Goal: Information Seeking & Learning: Learn about a topic

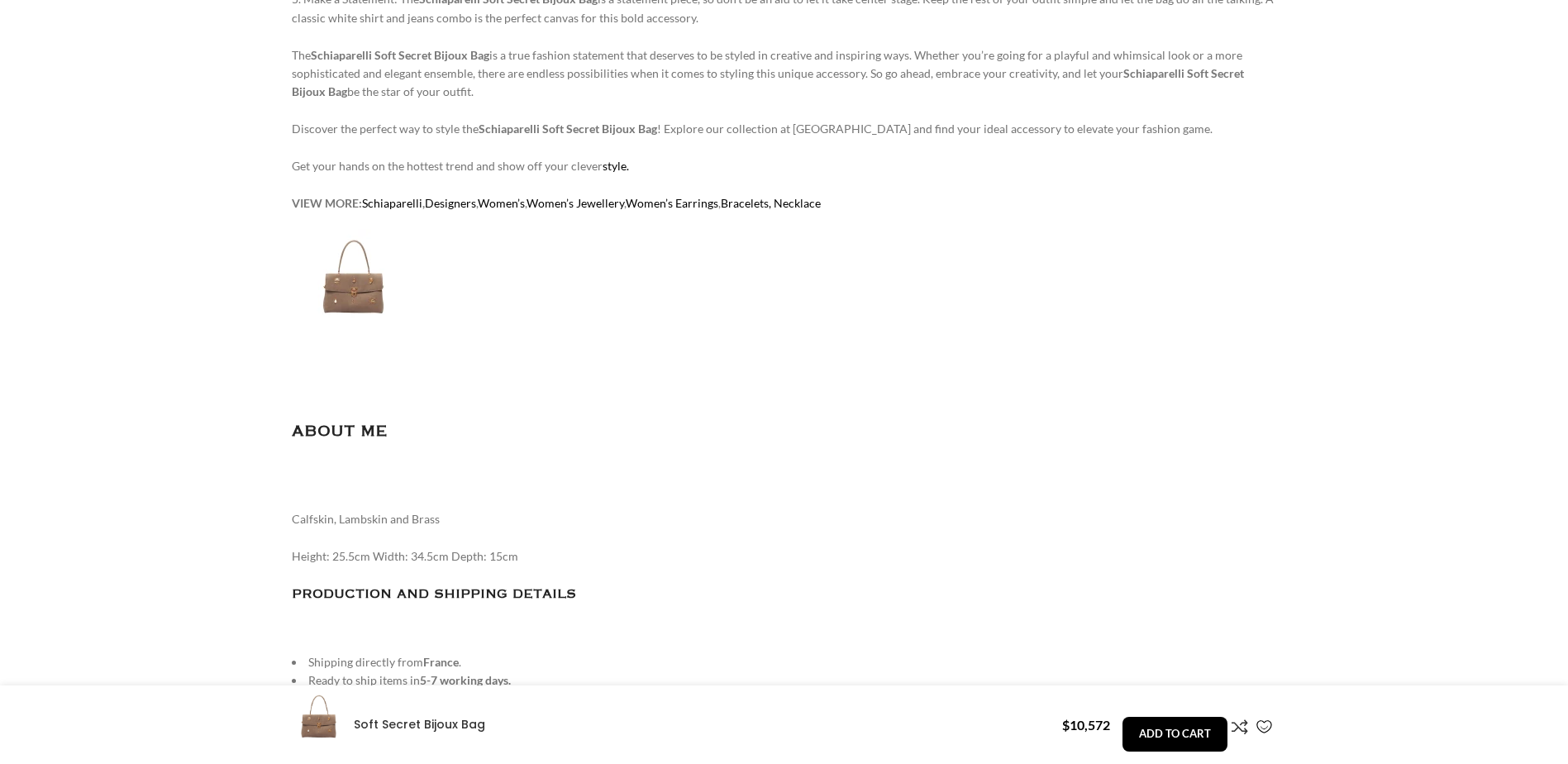
scroll to position [1655, 0]
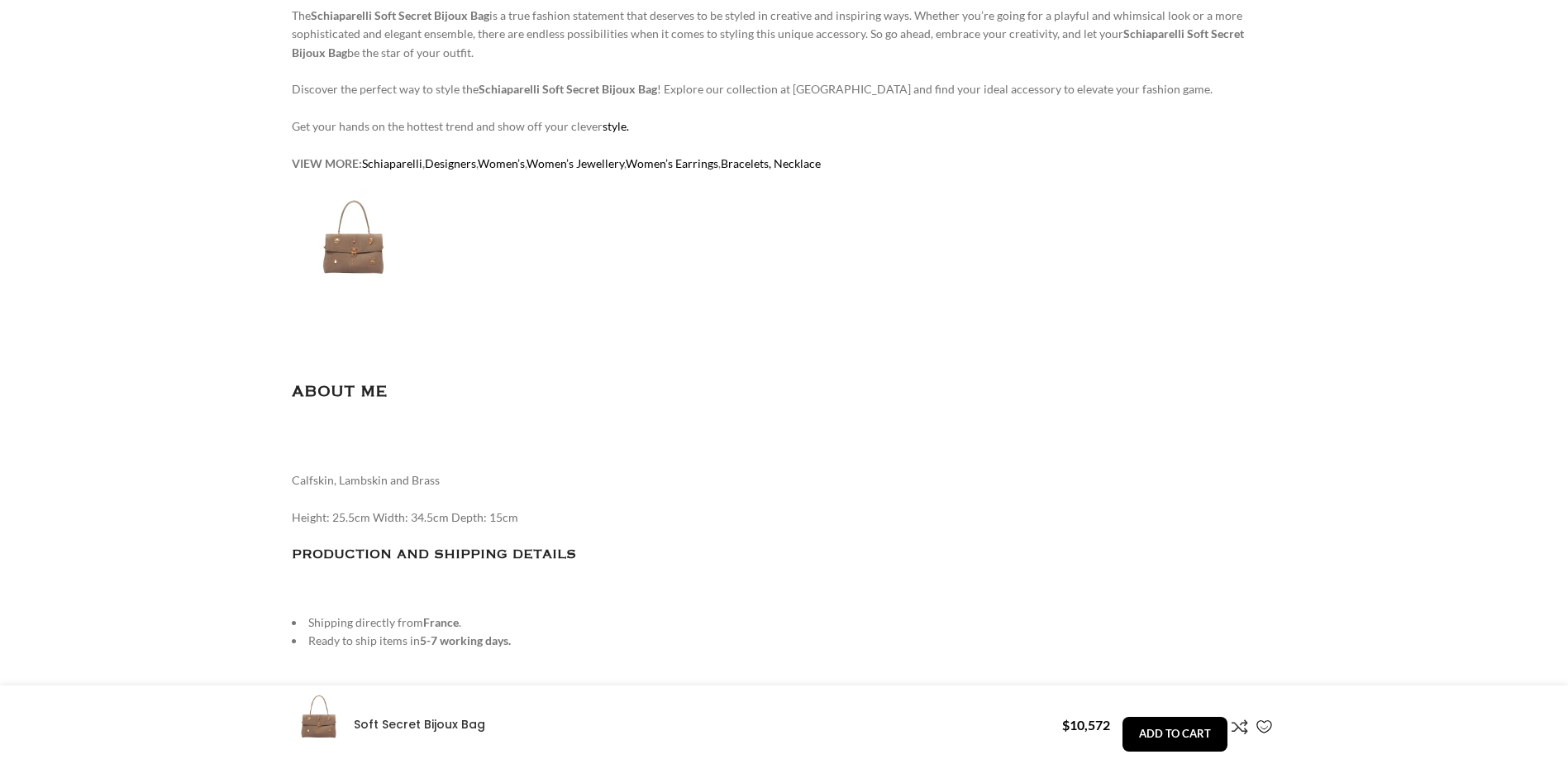
drag, startPoint x: 326, startPoint y: 516, endPoint x: 700, endPoint y: 507, distance: 374.1
drag, startPoint x: 700, startPoint y: 507, endPoint x: 871, endPoint y: 463, distance: 176.6
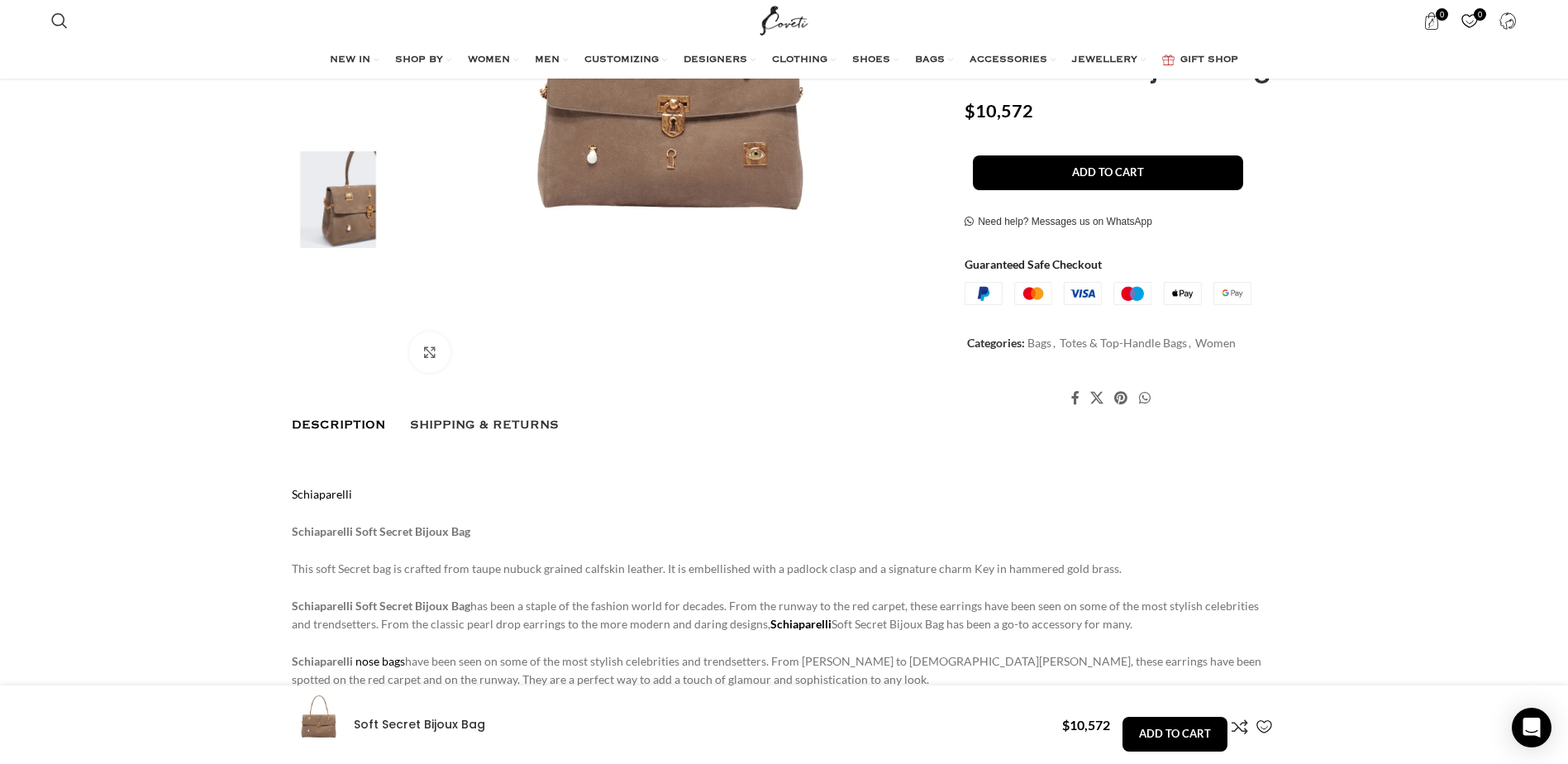
scroll to position [248, 0]
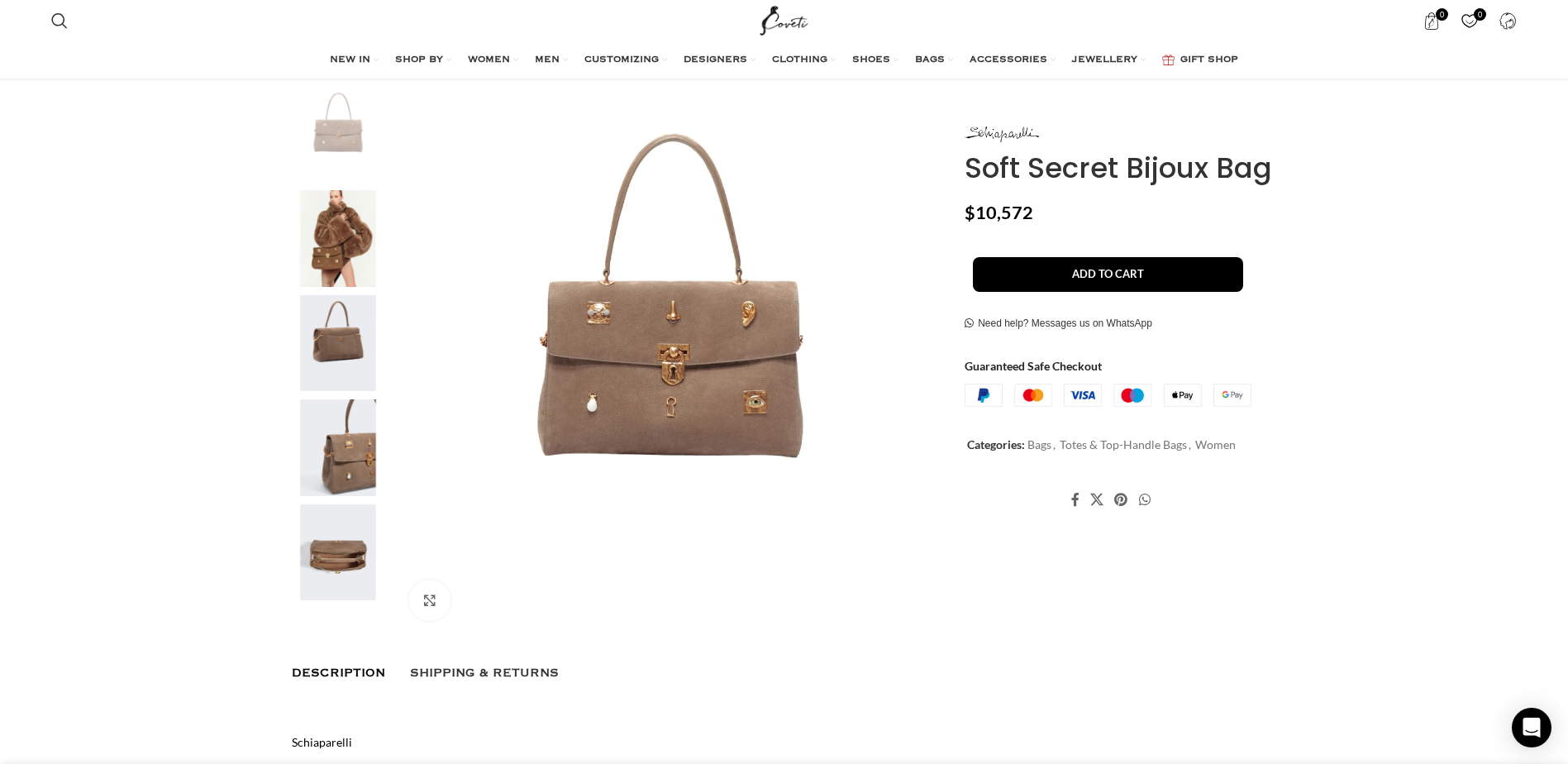
click at [323, 260] on img "2 / 5" at bounding box center [337, 239] width 101 height 97
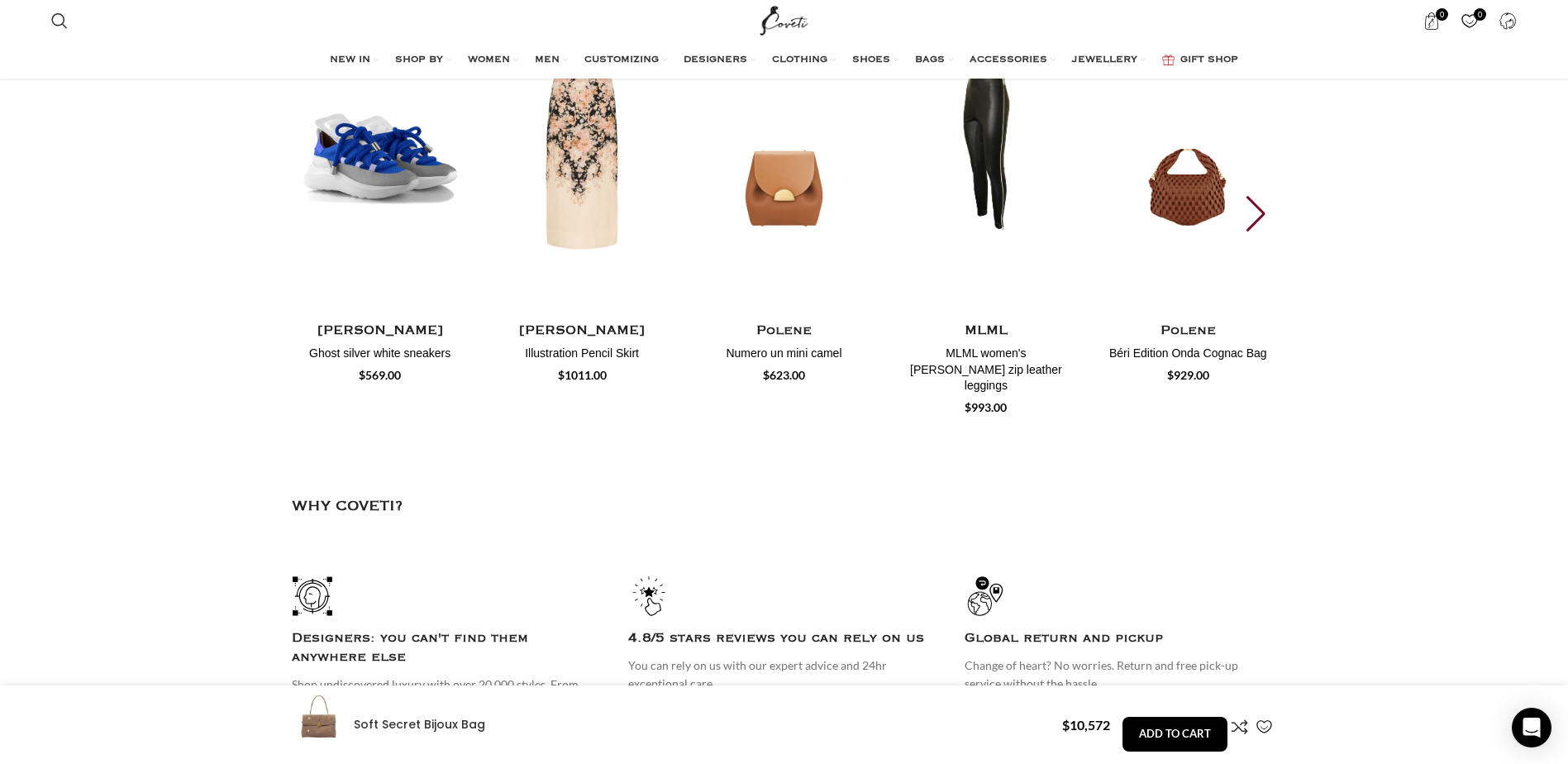
scroll to position [0, 1044]
click at [1259, 233] on div "Next slide" at bounding box center [1258, 214] width 22 height 36
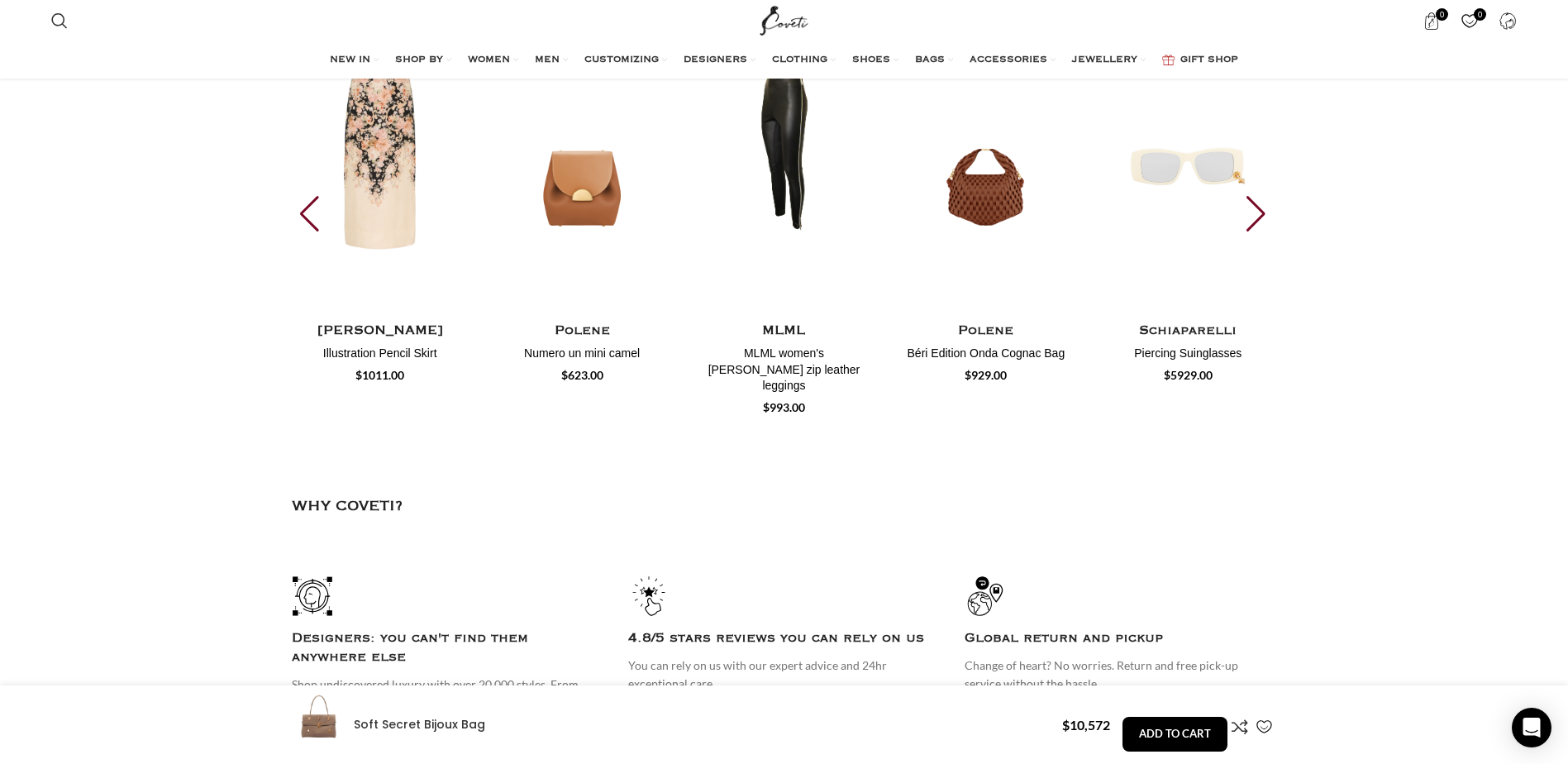
click at [1259, 233] on div "Next slide" at bounding box center [1258, 214] width 22 height 36
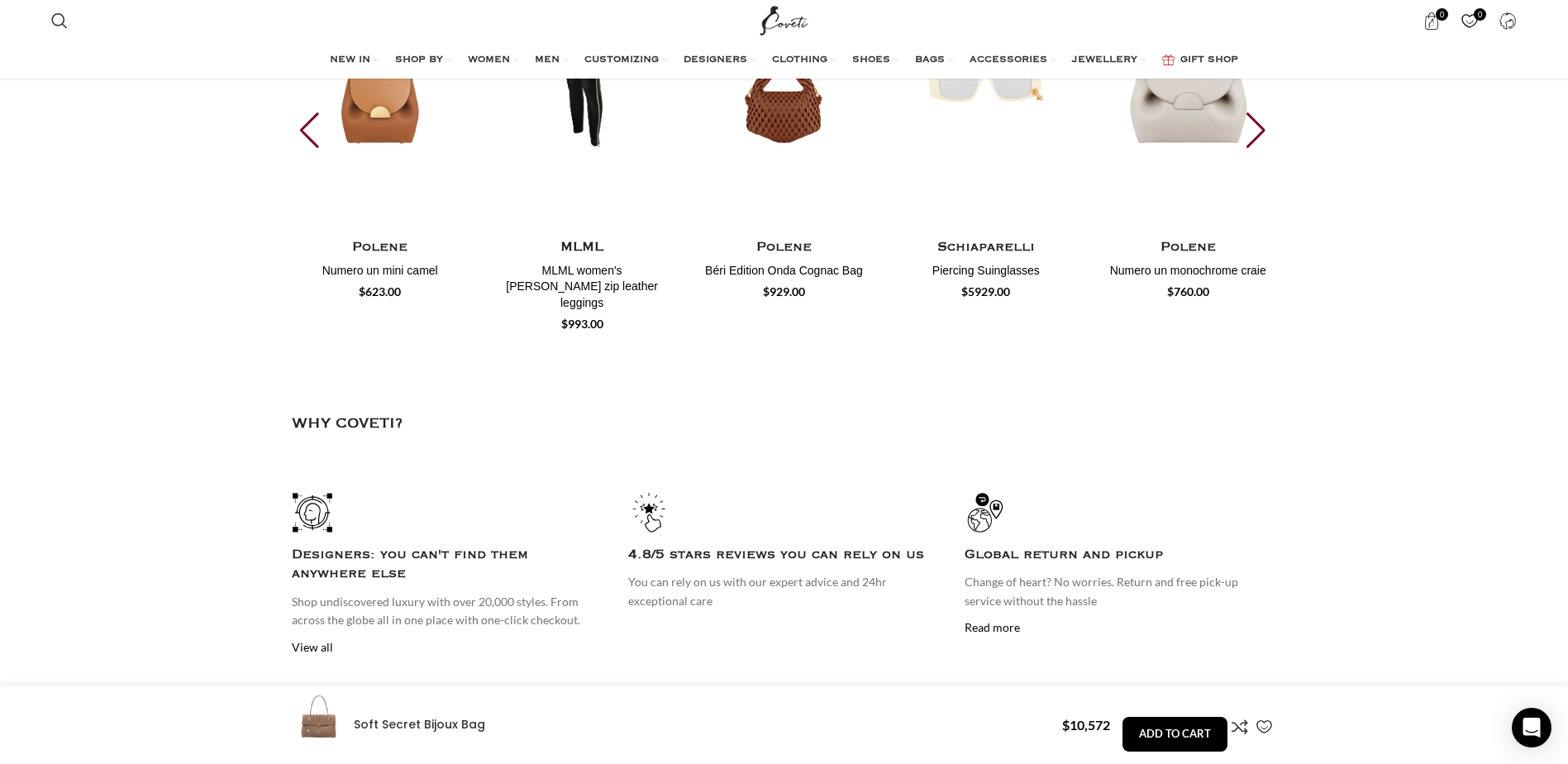
scroll to position [3551, 0]
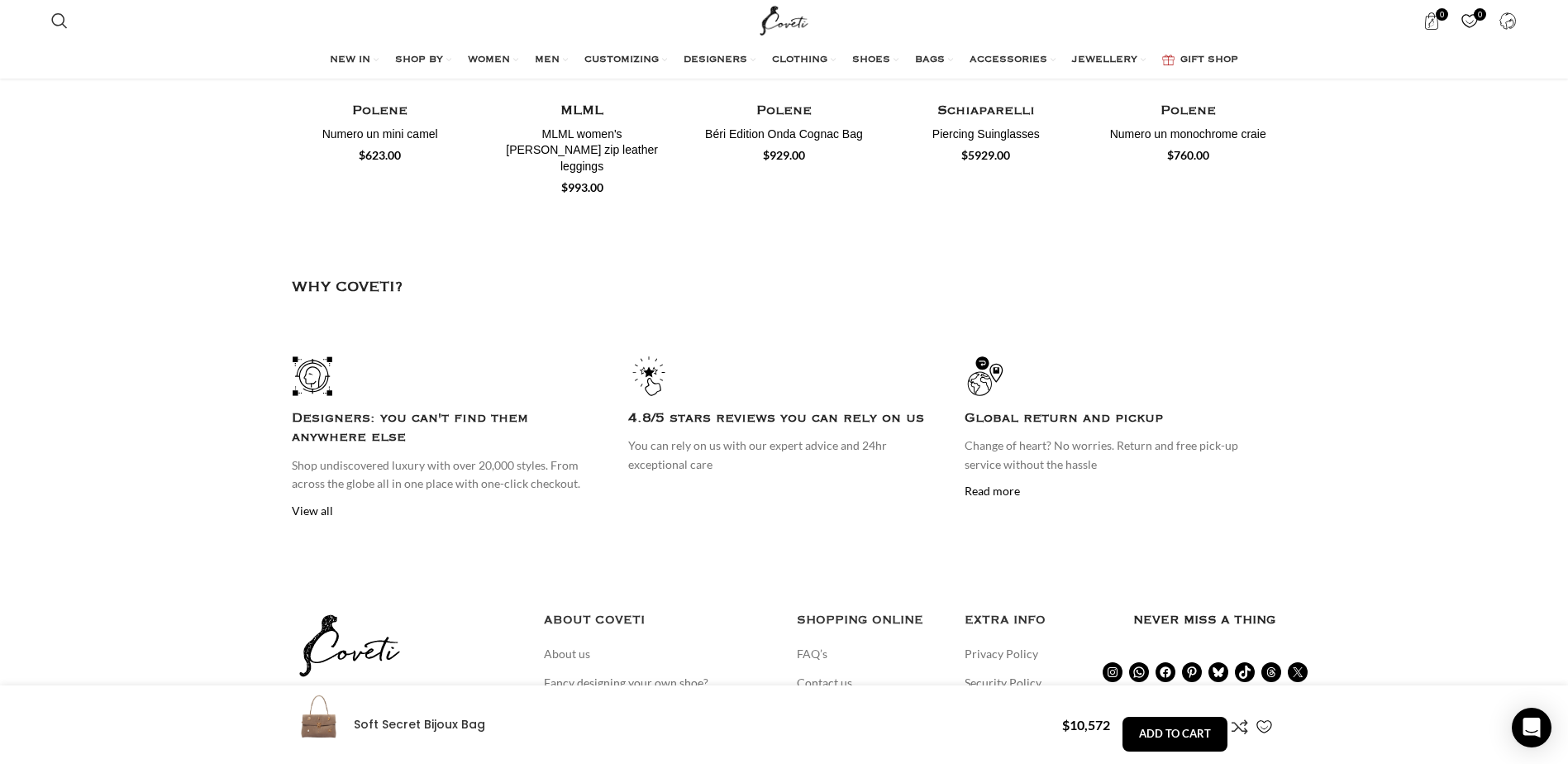
click at [303, 503] on link "View all" at bounding box center [311, 510] width 41 height 14
click at [984, 484] on link "Read more" at bounding box center [992, 491] width 55 height 14
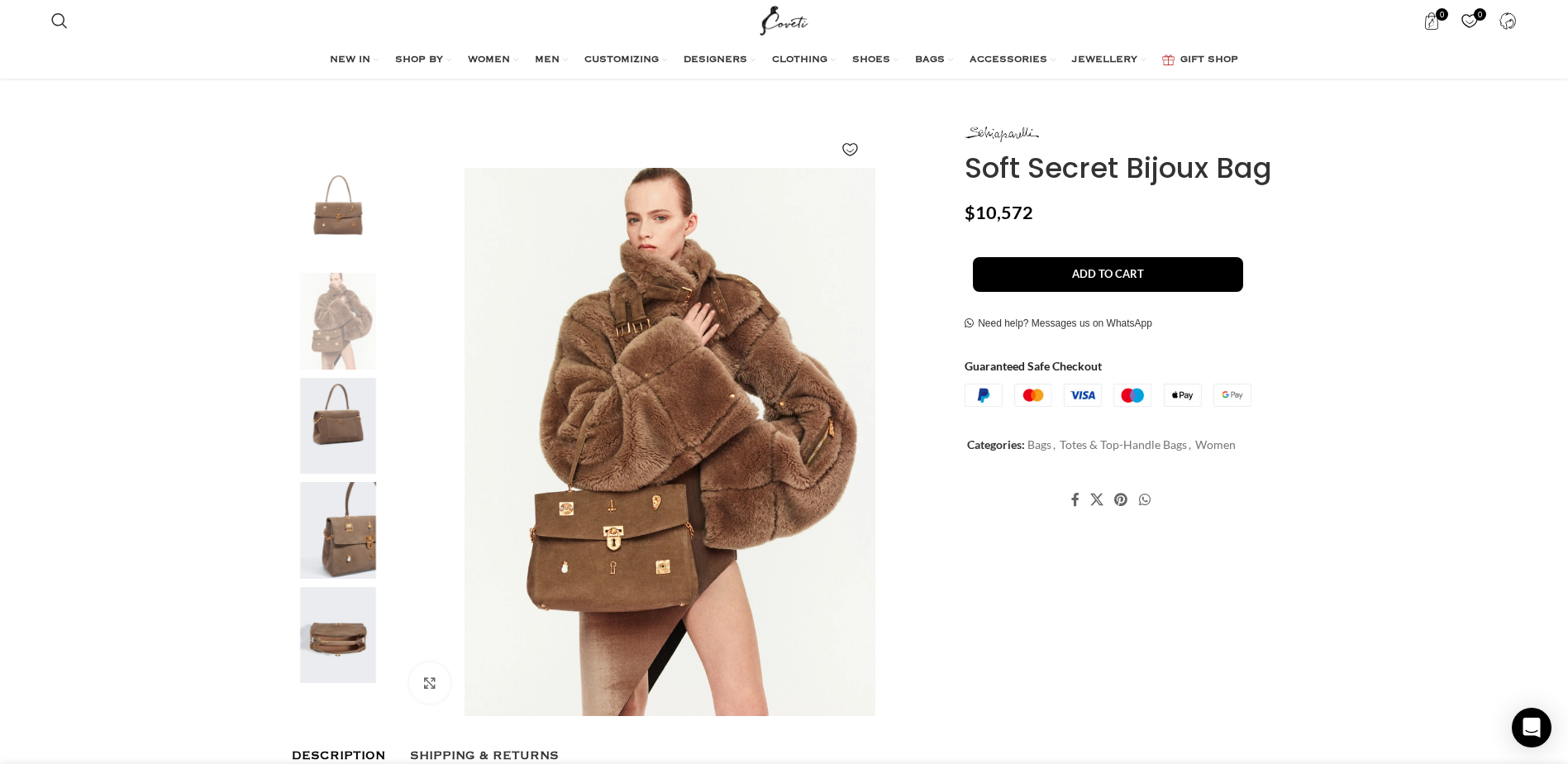
scroll to position [0, 1567]
click at [339, 223] on img "1 / 5" at bounding box center [337, 216] width 101 height 97
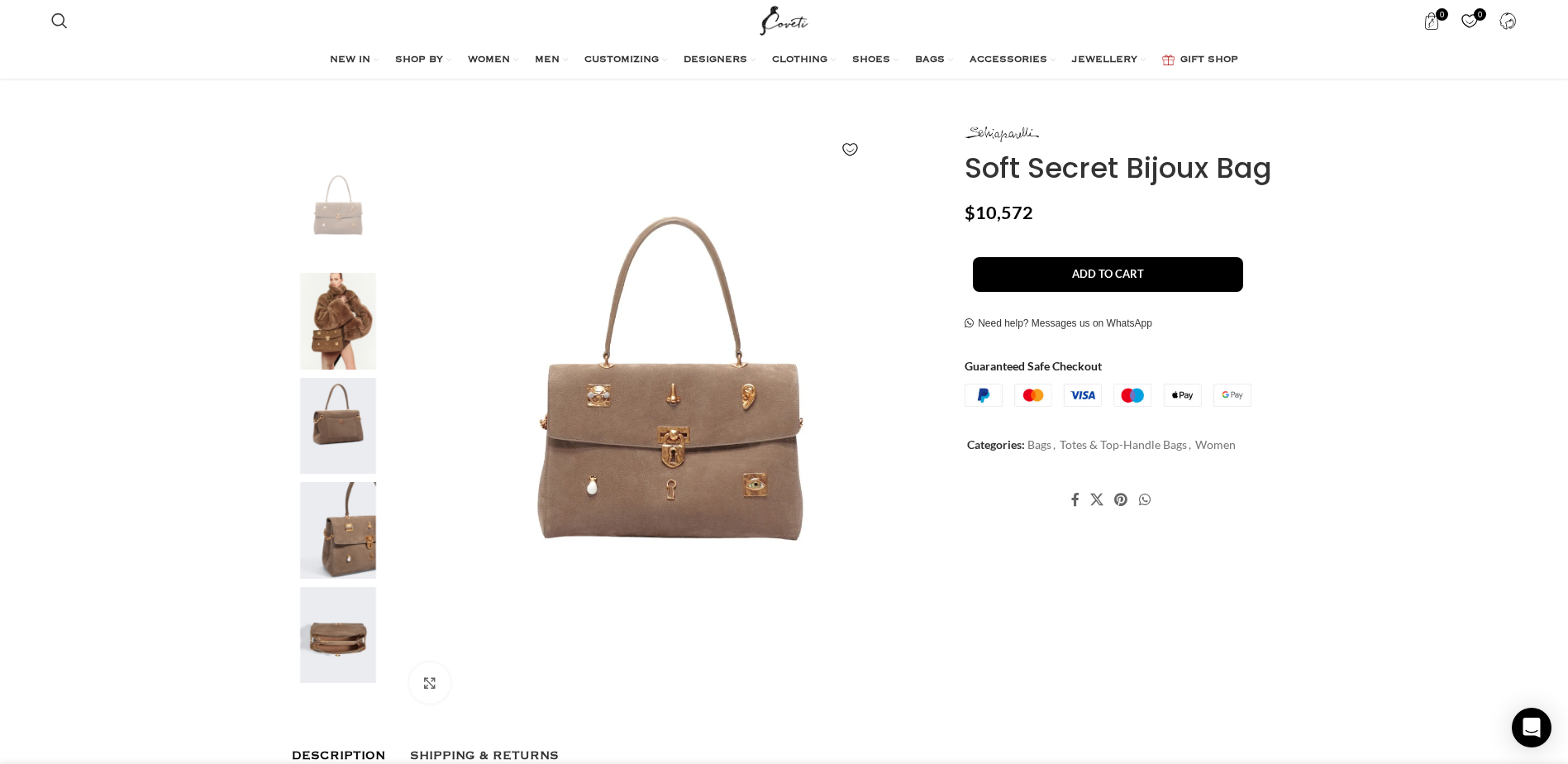
click at [340, 306] on img "2 / 5" at bounding box center [337, 321] width 101 height 97
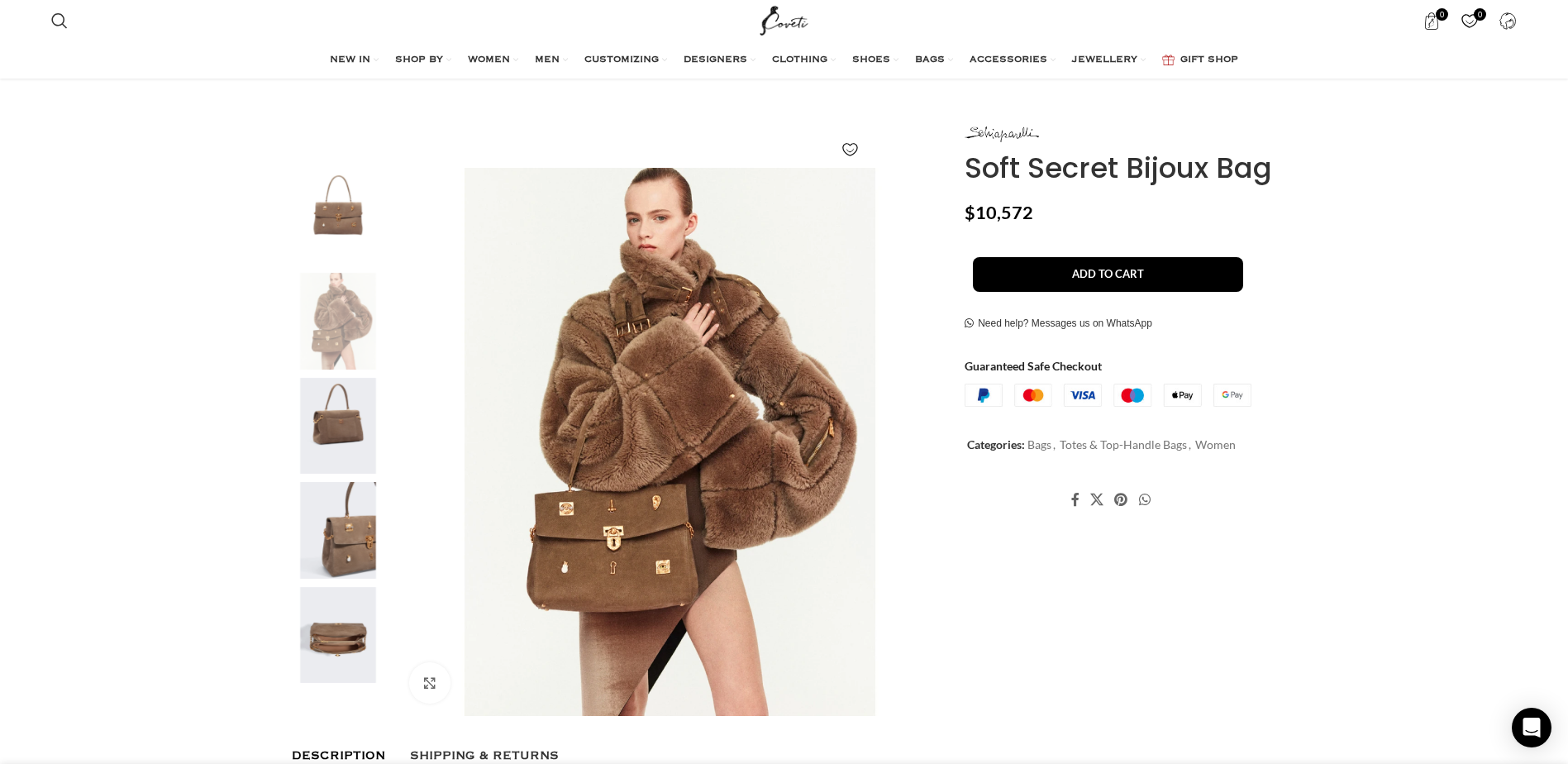
click at [331, 210] on img "1 / 5" at bounding box center [337, 216] width 101 height 97
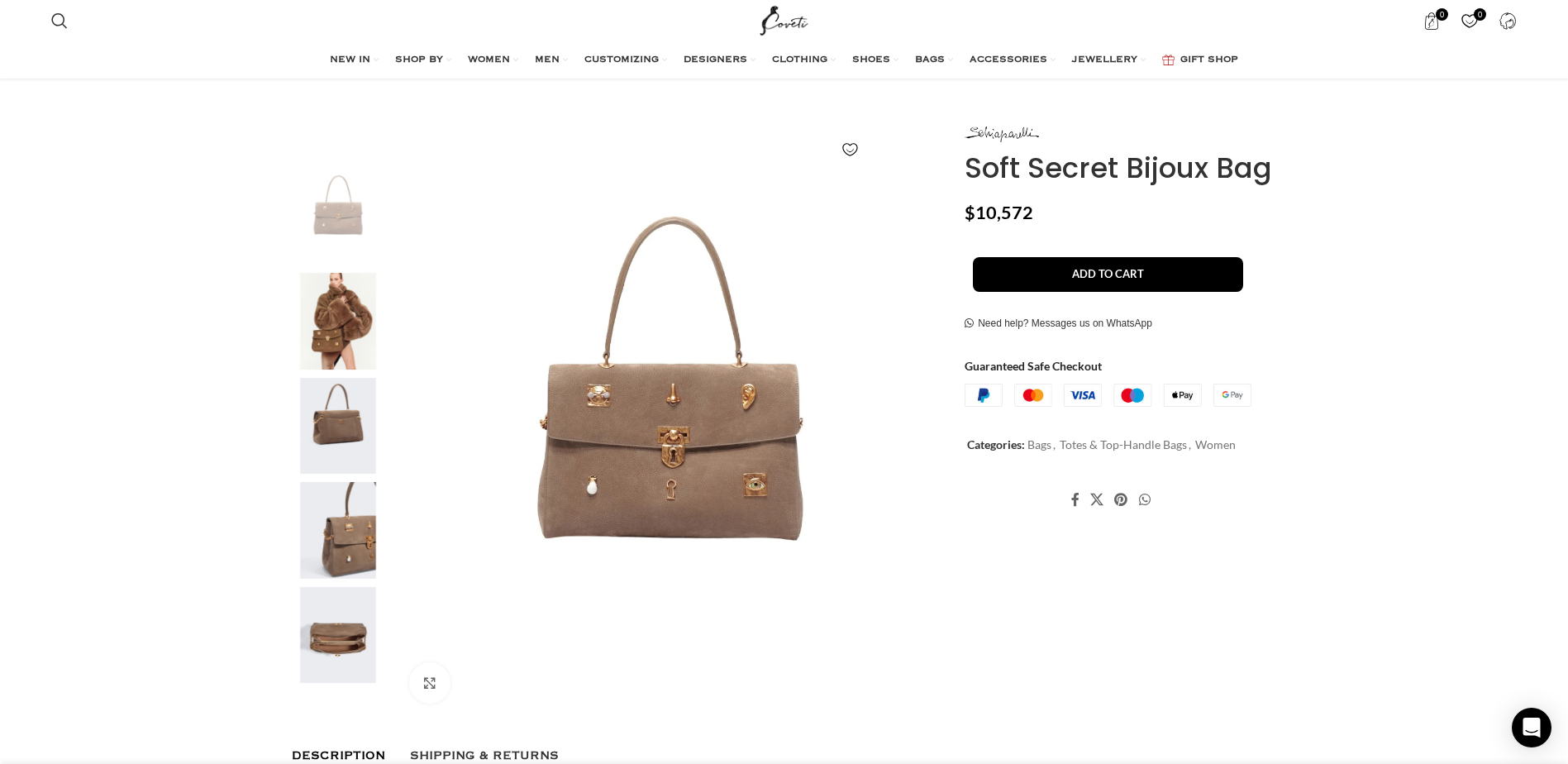
scroll to position [0, 1741]
click at [335, 316] on img "2 / 5" at bounding box center [337, 321] width 101 height 97
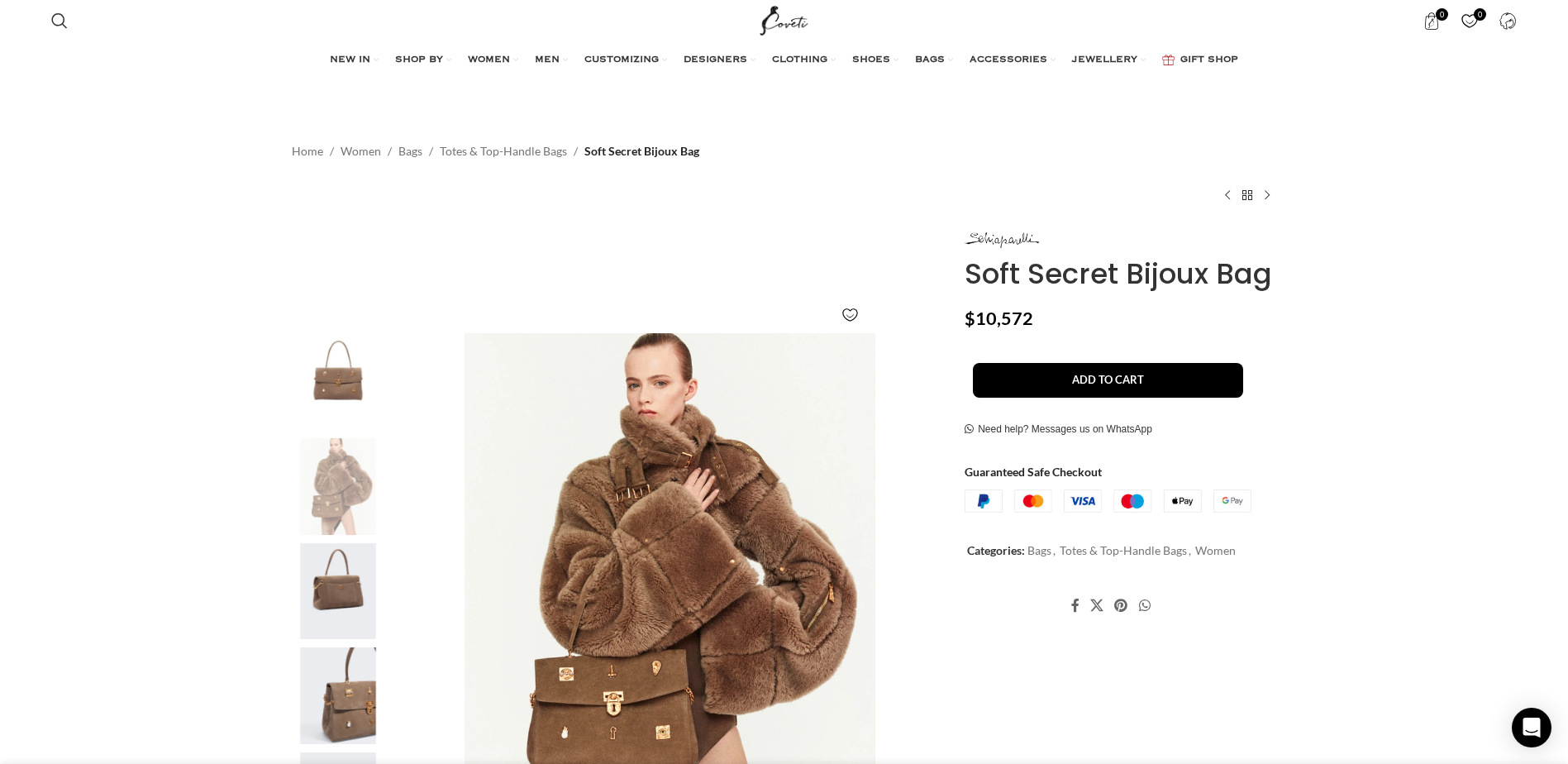
scroll to position [0, 2436]
